Goal: Use online tool/utility: Utilize a website feature to perform a specific function

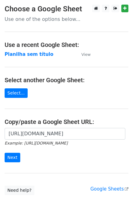
scroll to position [0, 135]
type input "[URL][DOMAIN_NAME]"
click at [16, 155] on input "Next" at bounding box center [13, 158] width 16 height 10
click at [23, 142] on small "Example: [URL][DOMAIN_NAME]" at bounding box center [36, 143] width 63 height 5
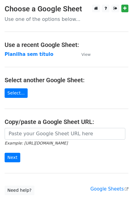
click at [35, 128] on main "Choose a Google Sheet Use one of the options below... Use a recent Google Sheet…" at bounding box center [66, 100] width 133 height 191
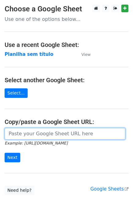
click at [35, 134] on input "url" at bounding box center [65, 134] width 121 height 12
paste input "https://docs.google.com/spreadsheets/d/11dGfEbGc57YceTrmeJPNe1kg2RUhHsyv8kR8EpL…"
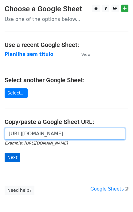
type input "https://docs.google.com/spreadsheets/d/11dGfEbGc57YceTrmeJPNe1kg2RUhHsyv8kR8EpL…"
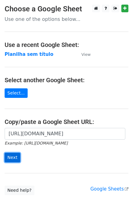
scroll to position [0, 0]
click at [17, 156] on input "Next" at bounding box center [13, 158] width 16 height 10
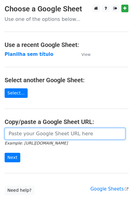
click at [18, 134] on input "url" at bounding box center [65, 134] width 121 height 12
paste input "https://docs.google.com/spreadsheets/d/11dGfEbGc57YceTrmeJPNe1kg2RUhHsyv8kR8EpL…"
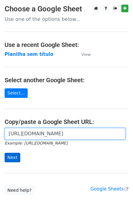
type input "https://docs.google.com/spreadsheets/d/11dGfEbGc57YceTrmeJPNe1kg2RUhHsyv8kR8EpL…"
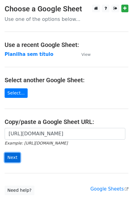
click at [14, 159] on input "Next" at bounding box center [13, 158] width 16 height 10
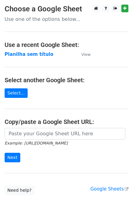
click at [30, 141] on icon "Example: [URL][DOMAIN_NAME]" at bounding box center [36, 144] width 63 height 6
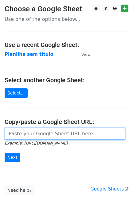
drag, startPoint x: 39, startPoint y: 133, endPoint x: 38, endPoint y: 137, distance: 4.7
click at [39, 133] on input "url" at bounding box center [65, 134] width 121 height 12
paste input "https://docs.google.com/spreadsheets/d/11dGfEbGc57YceTrmeJPNe1kg2RUhHsyv8kR8EpL…"
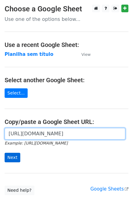
scroll to position [0, 135]
type input "https://docs.google.com/spreadsheets/d/11dGfEbGc57YceTrmeJPNe1kg2RUhHsyv8kR8EpL…"
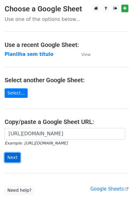
scroll to position [0, 0]
click at [11, 162] on input "Next" at bounding box center [13, 158] width 16 height 10
